Goal: Transaction & Acquisition: Obtain resource

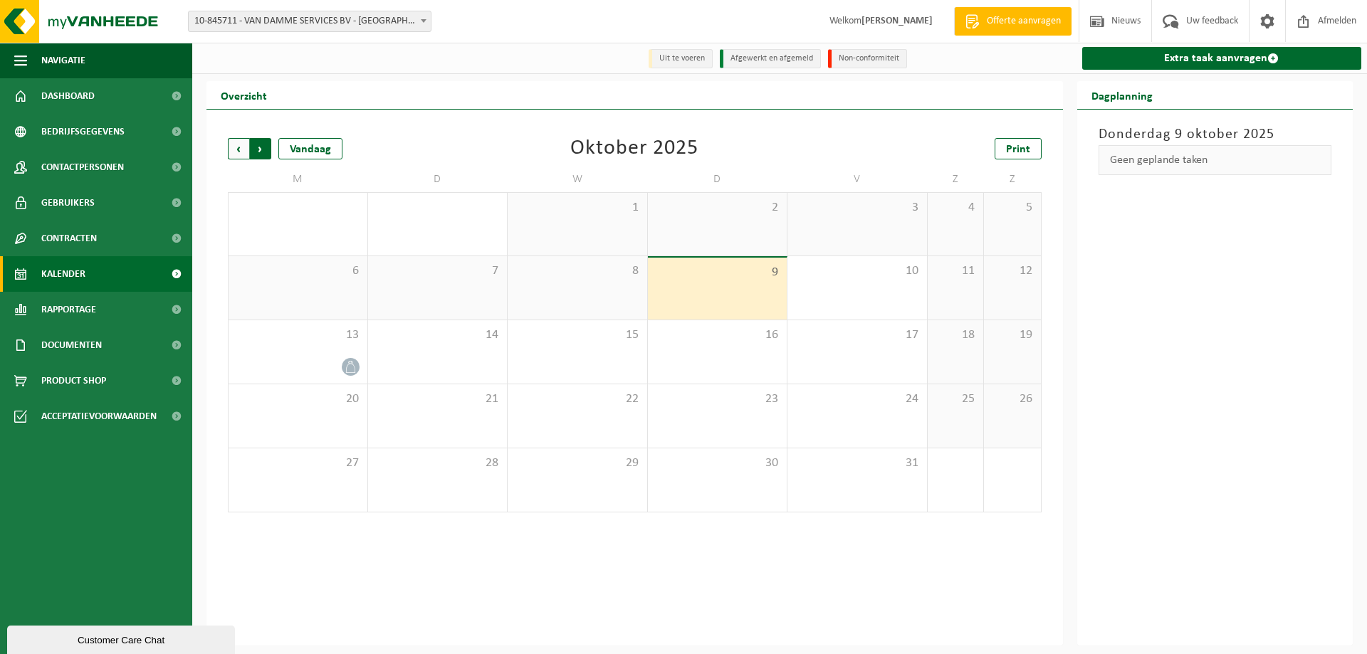
click at [238, 148] on span "Vorige" at bounding box center [238, 148] width 21 height 21
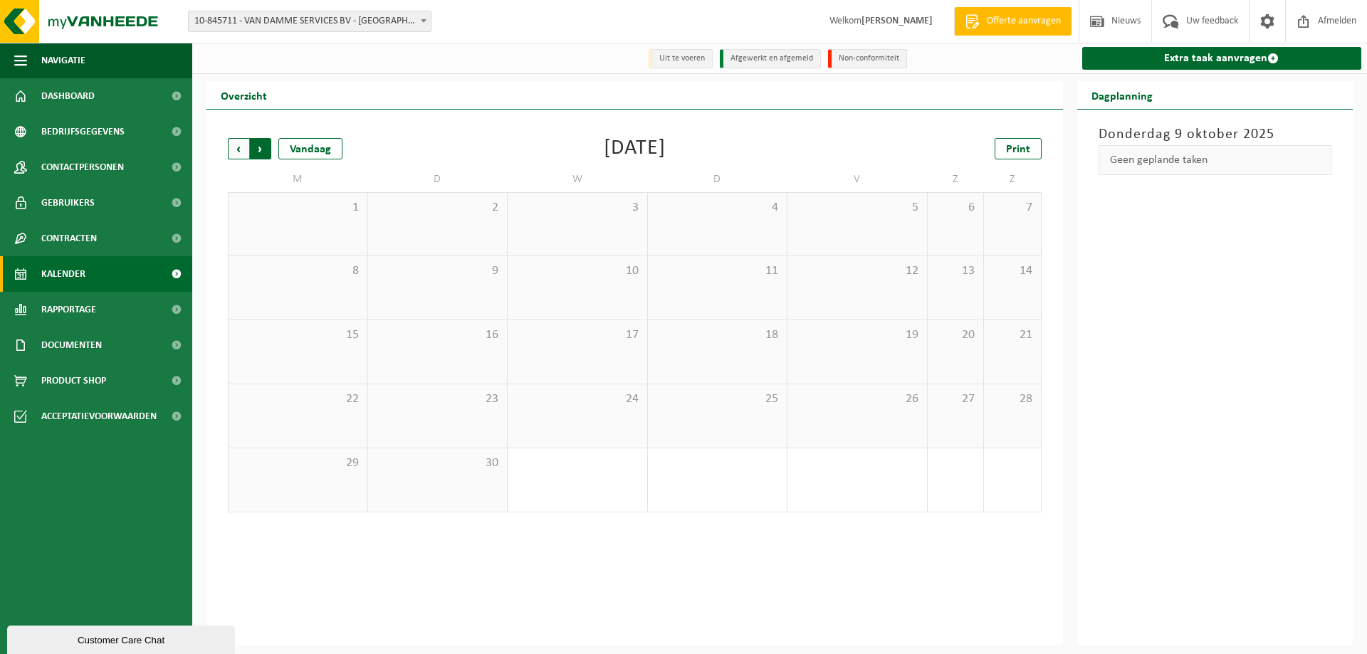
click at [238, 150] on span "Vorige" at bounding box center [238, 148] width 21 height 21
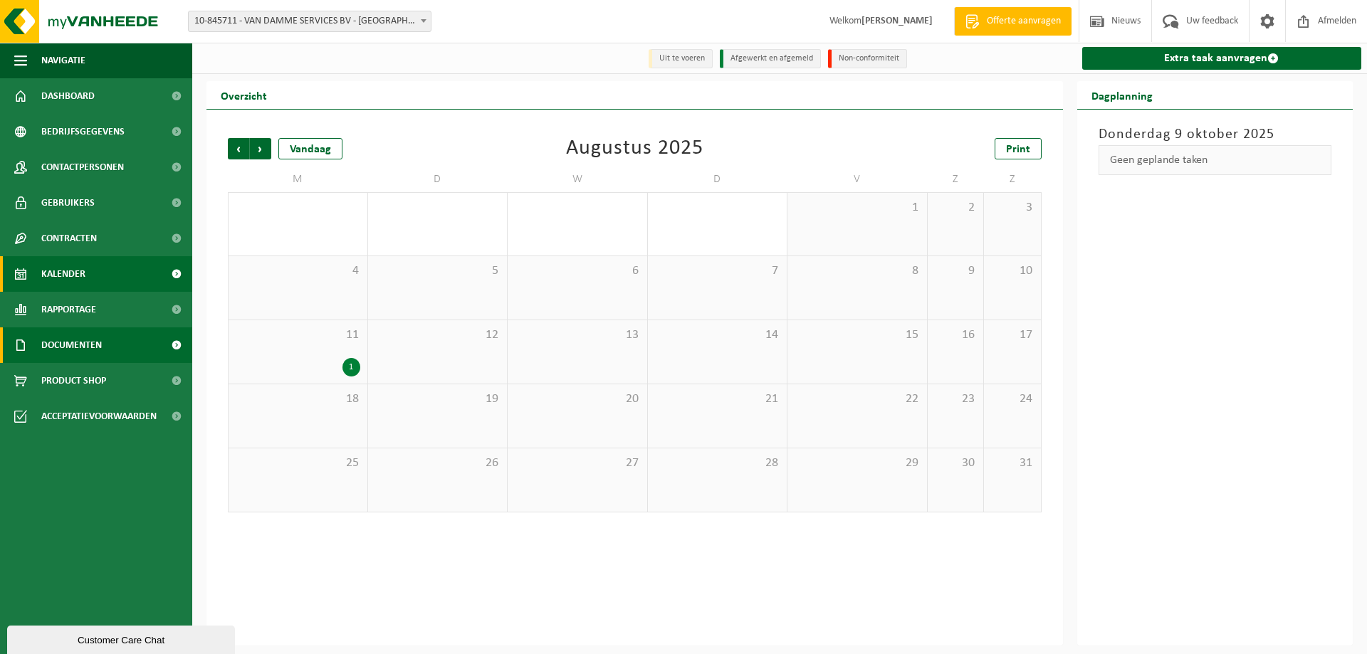
click at [62, 345] on span "Documenten" at bounding box center [71, 345] width 61 height 36
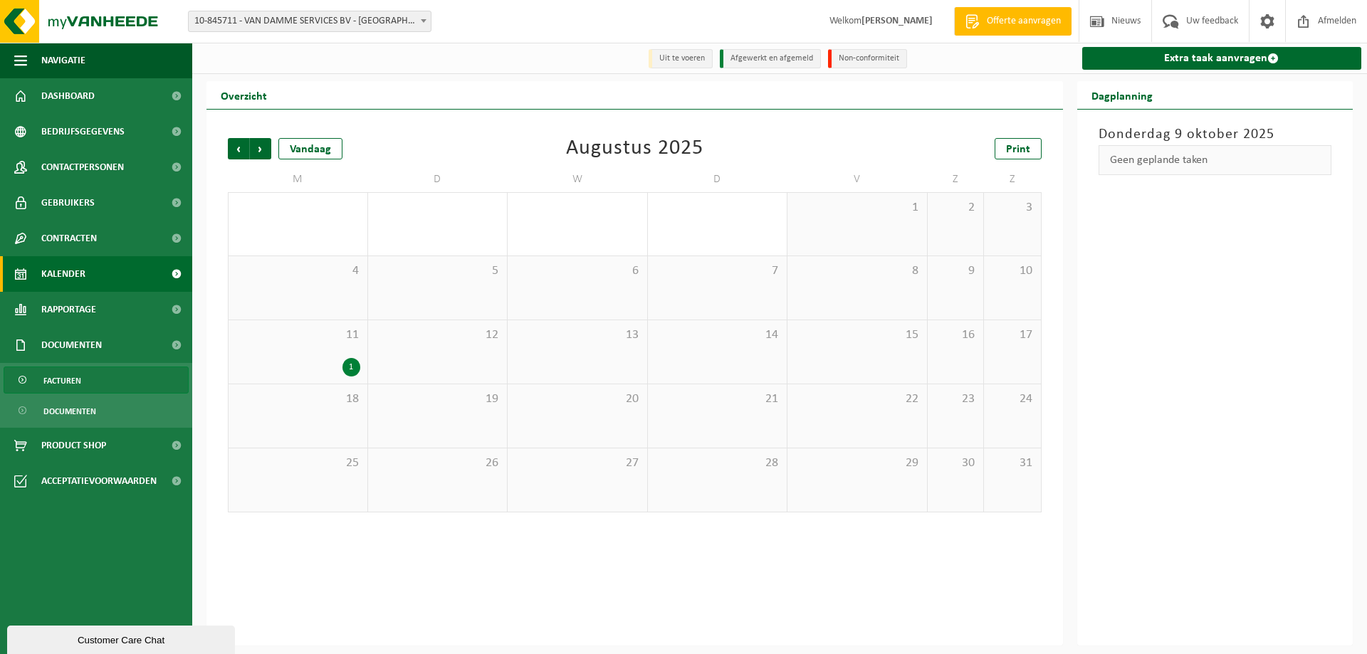
click at [79, 379] on span "Facturen" at bounding box center [62, 380] width 38 height 27
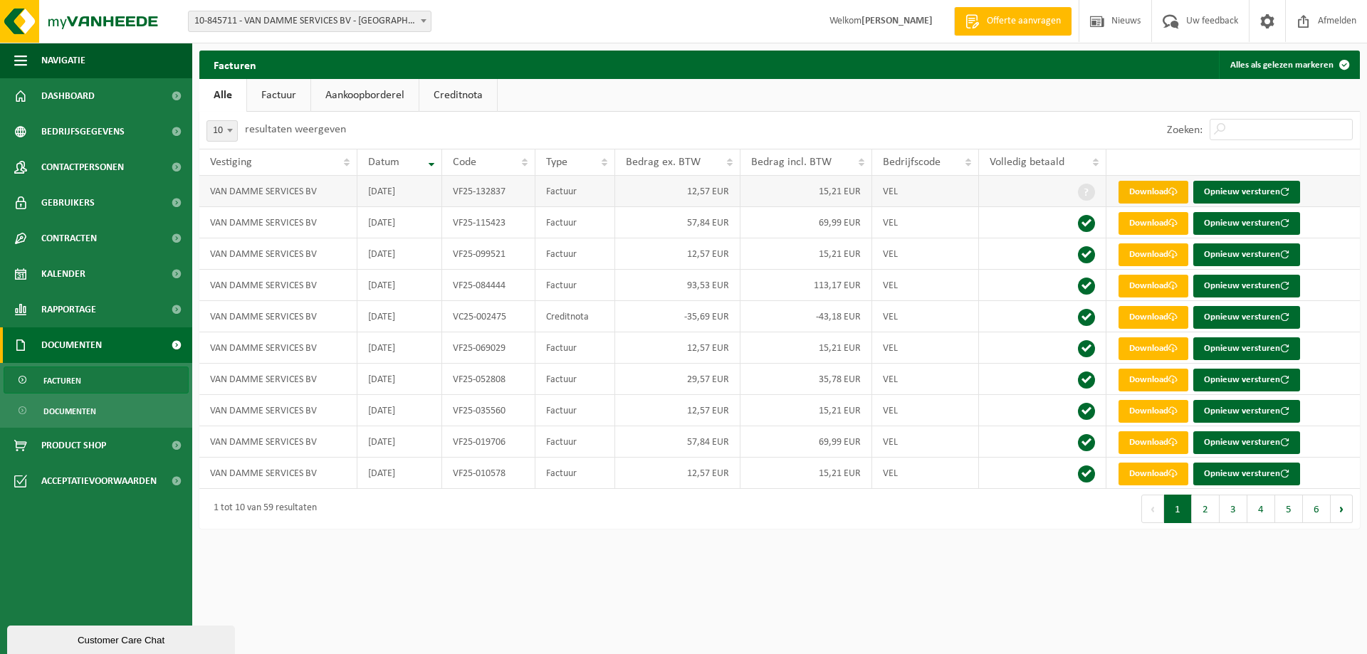
click at [1141, 194] on link "Download" at bounding box center [1153, 192] width 70 height 23
click at [1147, 227] on link "Download" at bounding box center [1153, 223] width 70 height 23
click at [60, 273] on span "Kalender" at bounding box center [63, 274] width 44 height 36
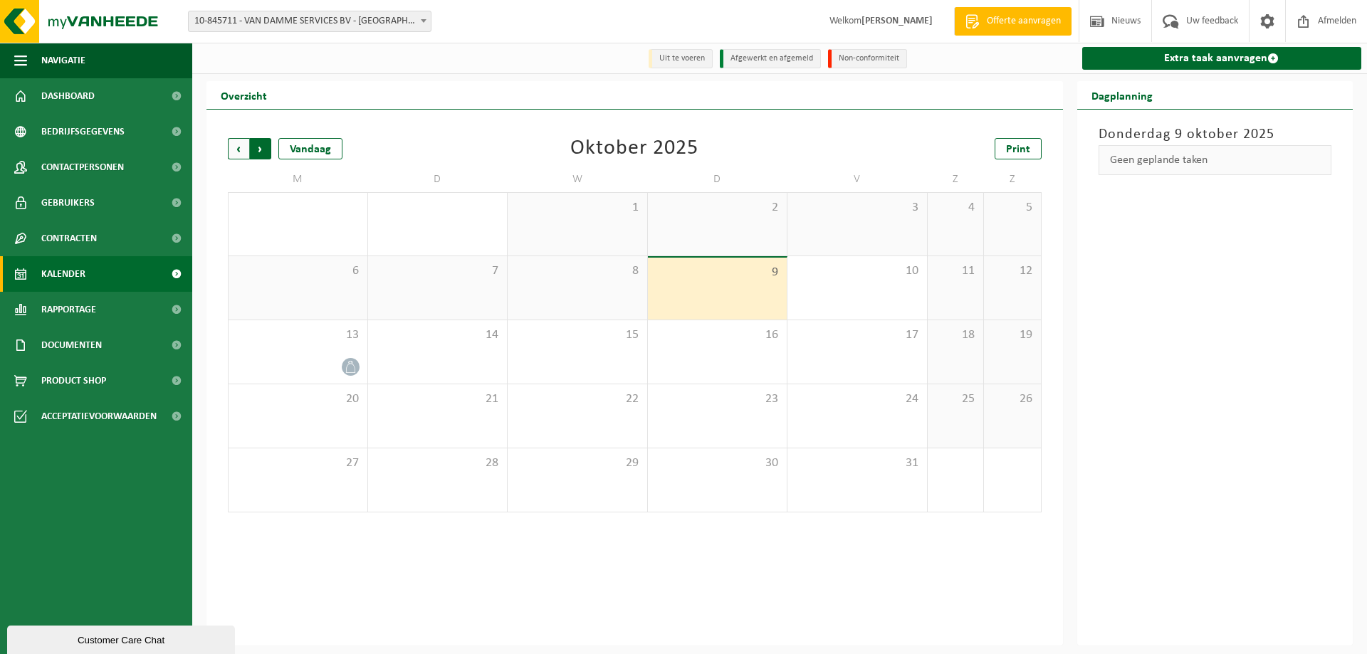
click at [234, 148] on span "Vorige" at bounding box center [238, 148] width 21 height 21
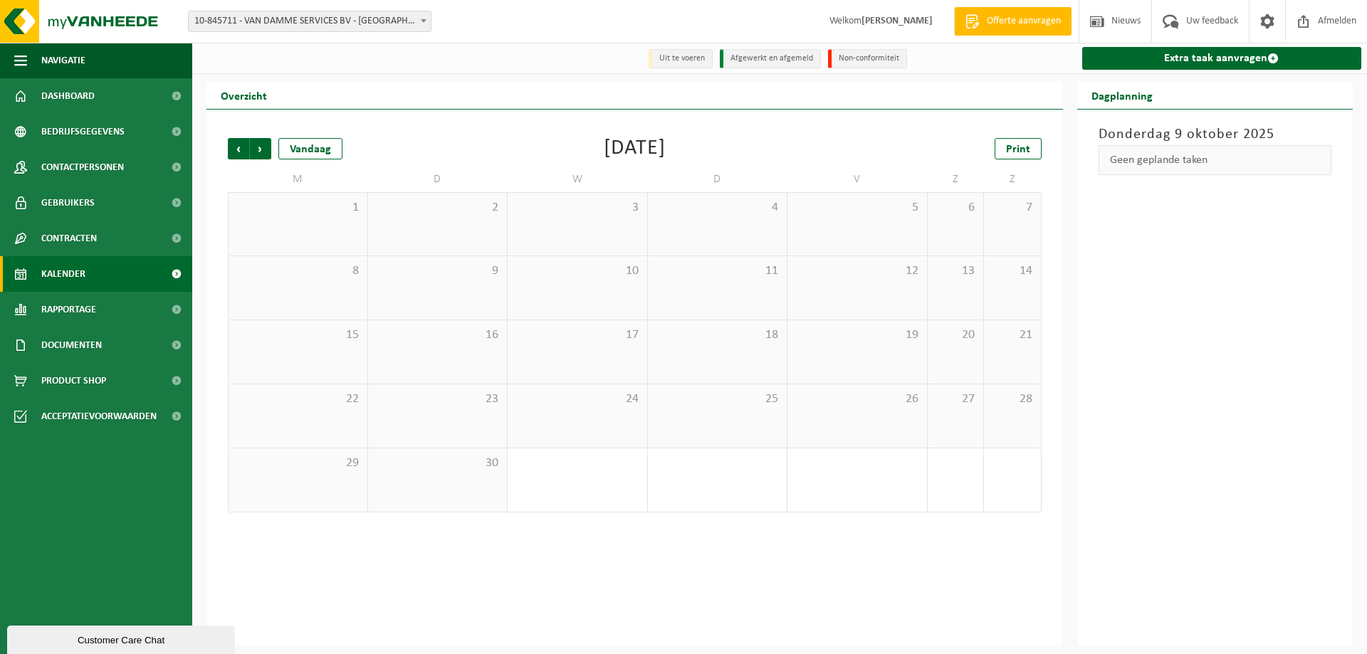
click at [234, 148] on span "Vorige" at bounding box center [238, 148] width 21 height 21
click at [261, 151] on span "Volgende" at bounding box center [260, 148] width 21 height 21
click at [261, 153] on span "Volgende" at bounding box center [260, 148] width 21 height 21
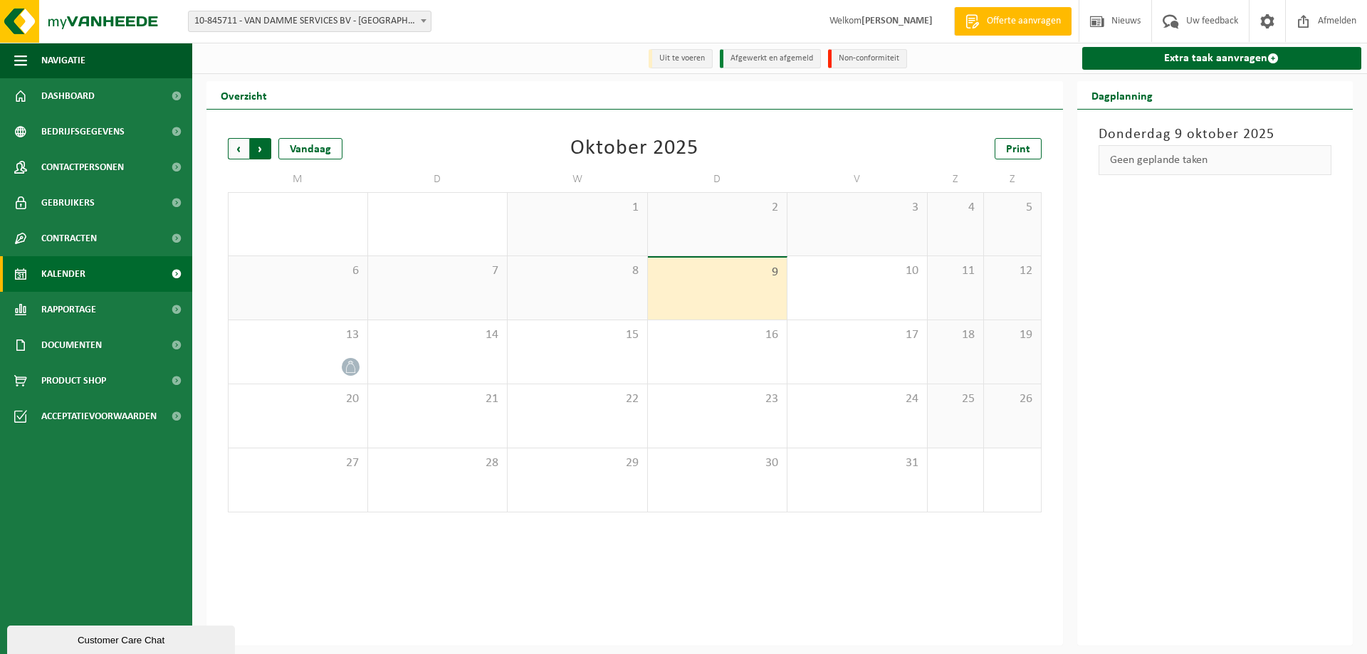
click at [236, 154] on span "Vorige" at bounding box center [238, 148] width 21 height 21
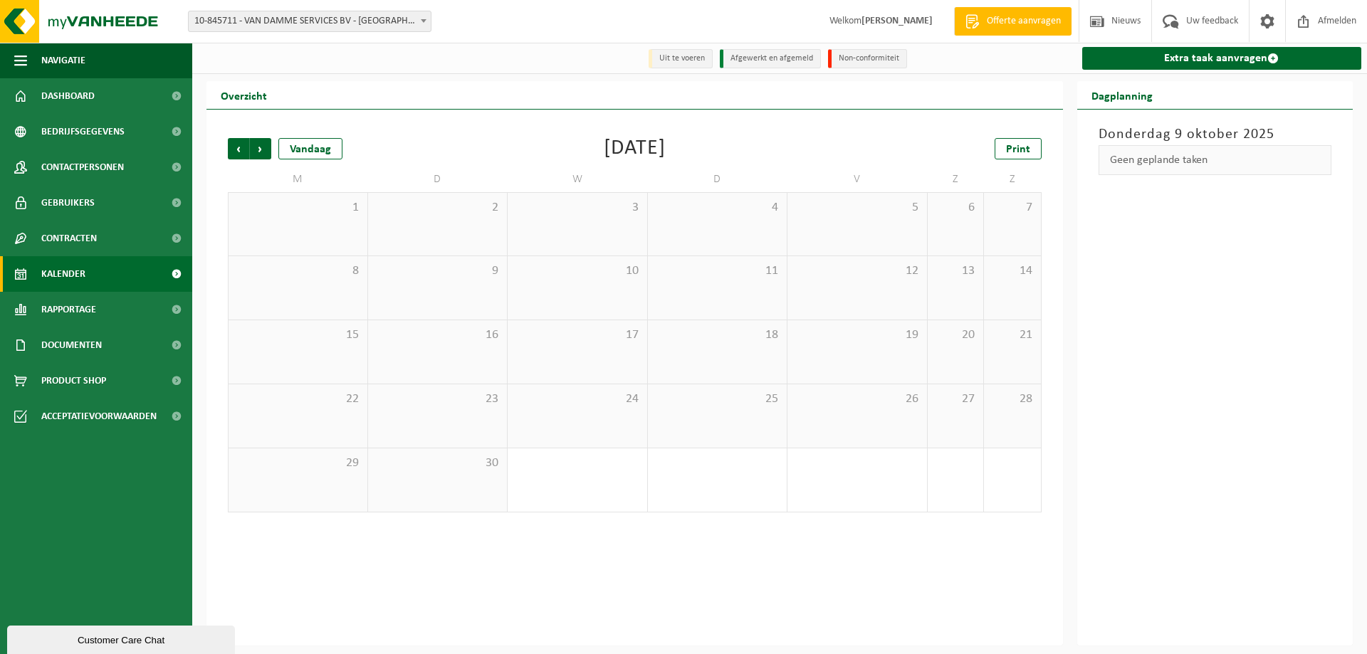
click at [236, 154] on span "Vorige" at bounding box center [238, 148] width 21 height 21
click at [258, 150] on span "Volgende" at bounding box center [260, 148] width 21 height 21
click at [263, 150] on span "Volgende" at bounding box center [260, 148] width 21 height 21
click at [265, 150] on span "Volgende" at bounding box center [260, 148] width 21 height 21
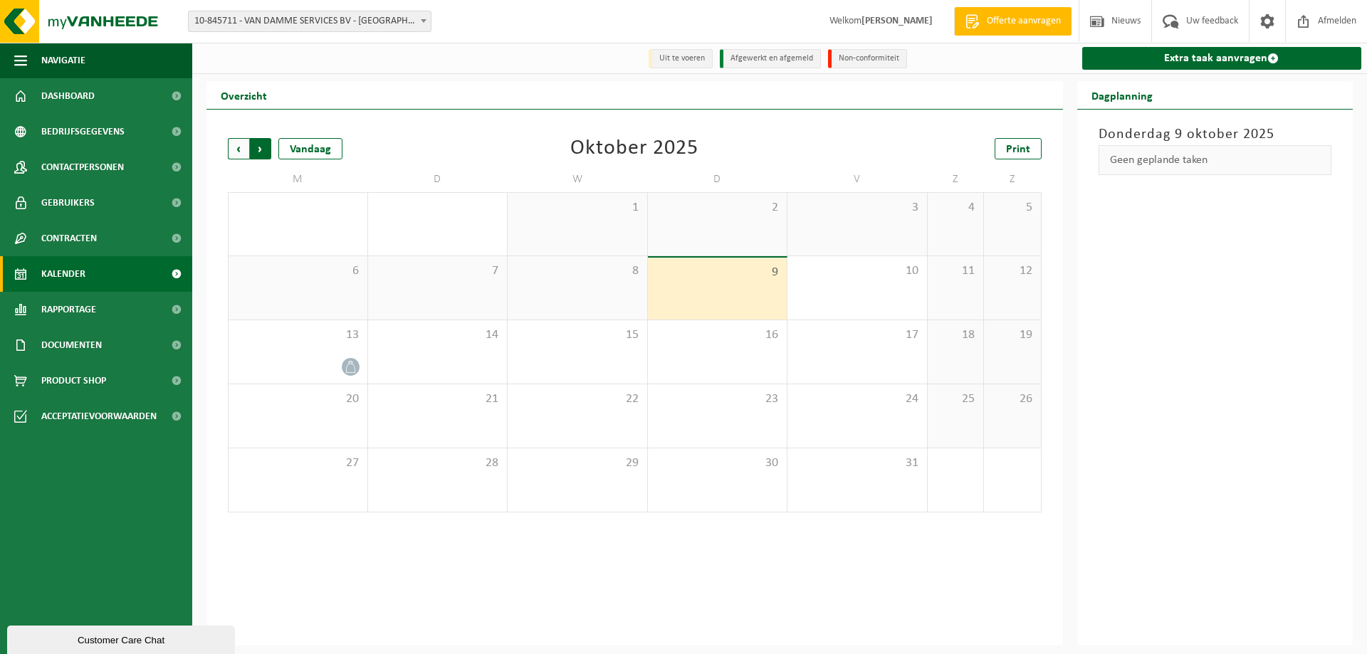
click at [238, 141] on span "Vorige" at bounding box center [238, 148] width 21 height 21
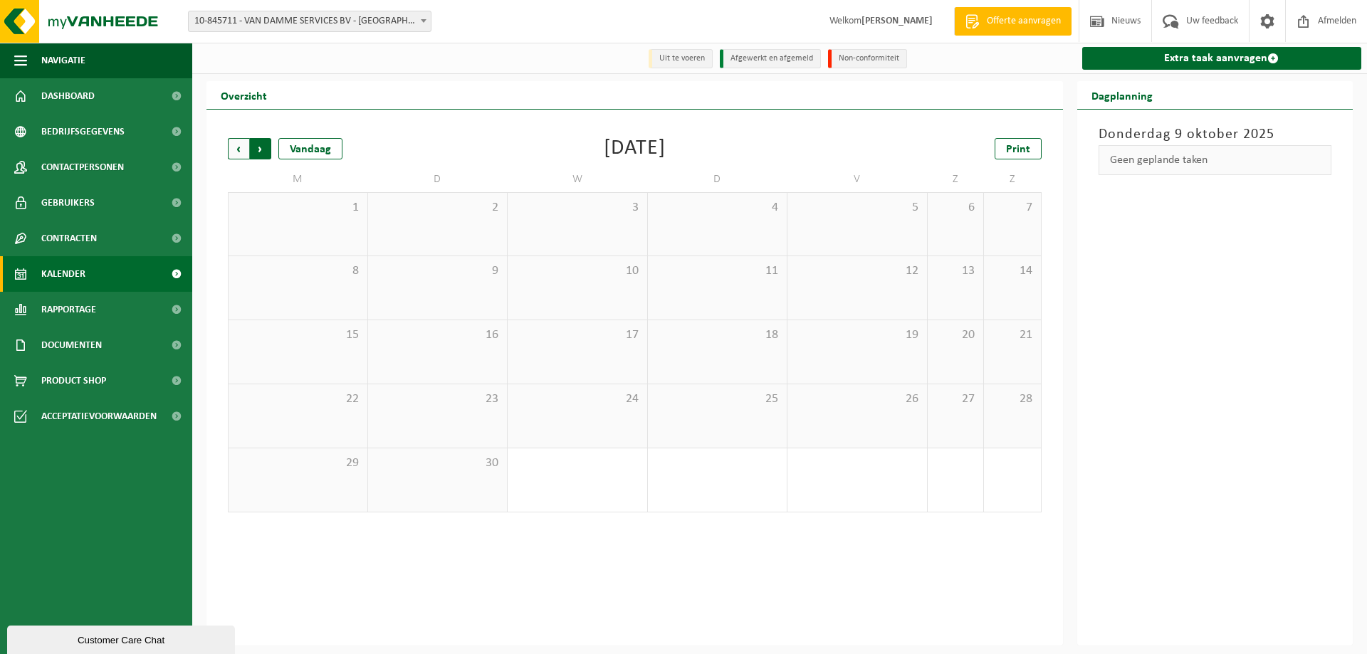
click at [239, 145] on span "Vorige" at bounding box center [238, 148] width 21 height 21
click at [244, 147] on span "Vorige" at bounding box center [238, 148] width 21 height 21
click at [241, 151] on span "Vorige" at bounding box center [238, 148] width 21 height 21
click at [260, 154] on span "Volgende" at bounding box center [260, 148] width 21 height 21
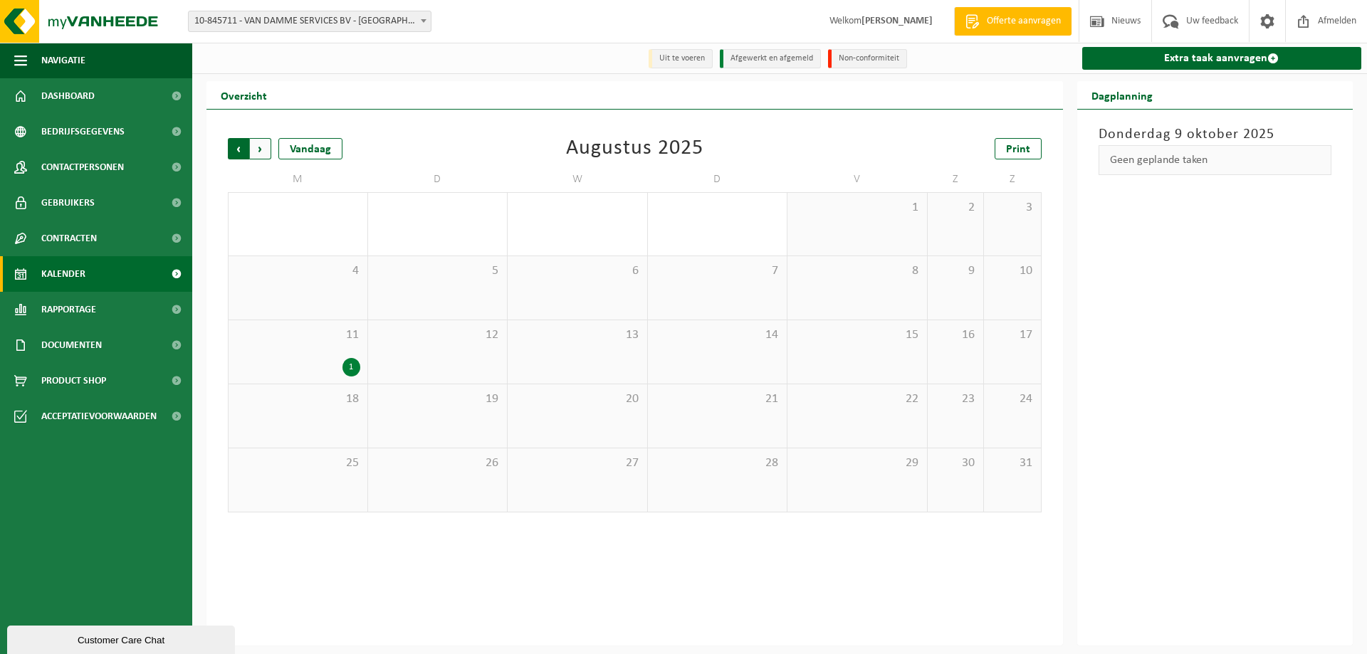
click at [259, 155] on span "Volgende" at bounding box center [260, 148] width 21 height 21
click at [253, 141] on span "Volgende" at bounding box center [260, 148] width 21 height 21
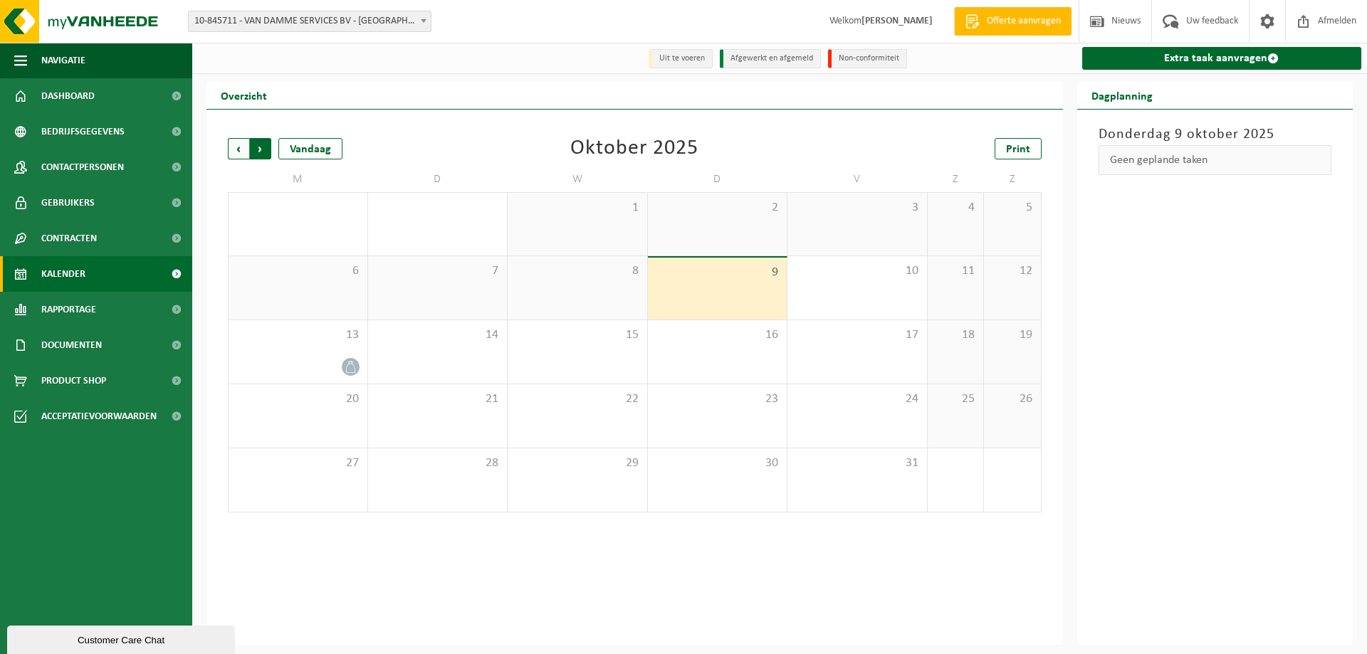
click at [243, 152] on span "Vorige" at bounding box center [238, 148] width 21 height 21
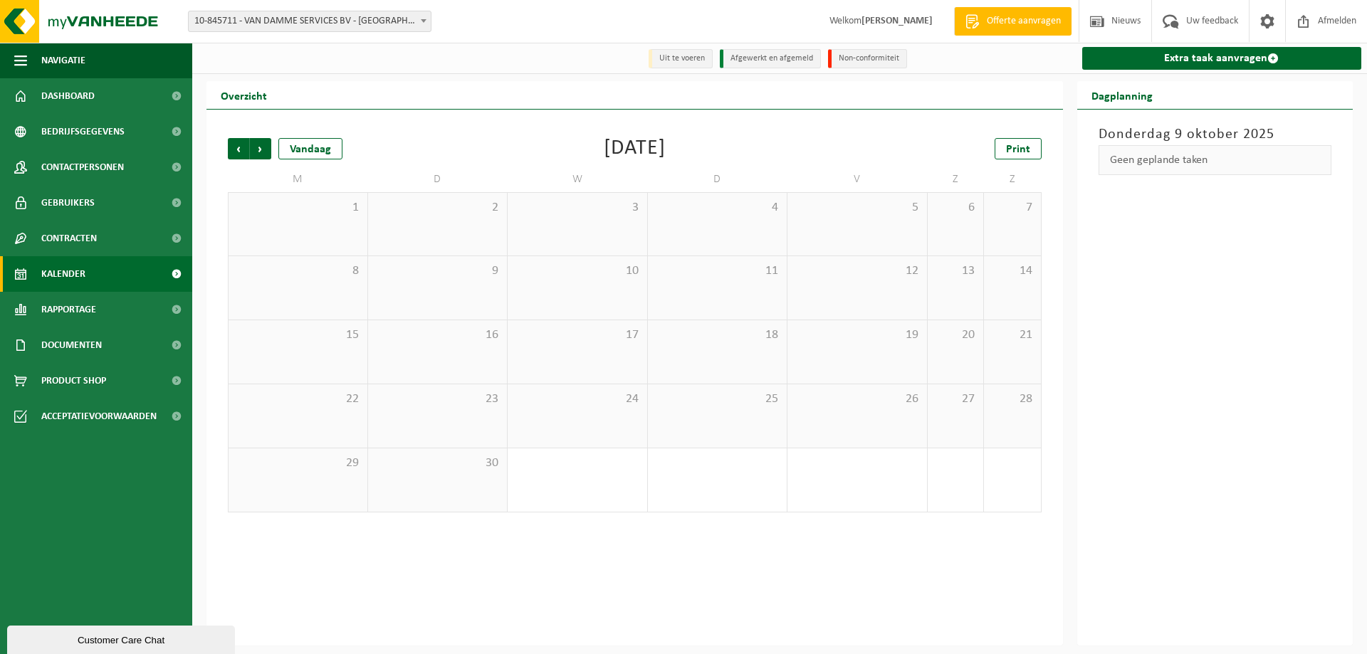
click at [243, 152] on span "Vorige" at bounding box center [238, 148] width 21 height 21
click at [264, 154] on span "Volgende" at bounding box center [260, 148] width 21 height 21
click at [257, 148] on span "Volgende" at bounding box center [260, 148] width 21 height 21
